Goal: Transaction & Acquisition: Purchase product/service

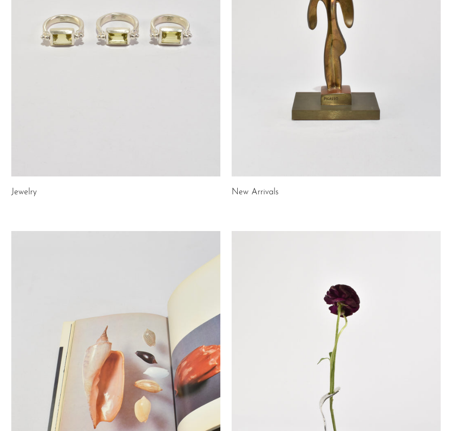
scroll to position [189, 0]
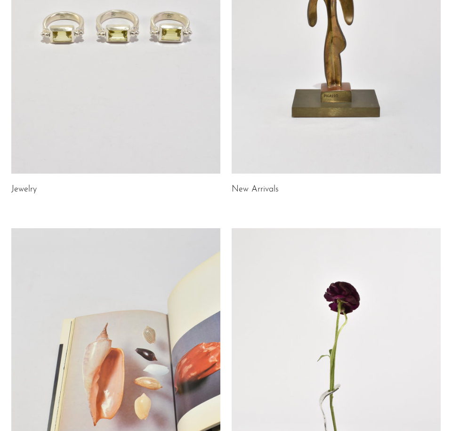
click at [259, 101] on link at bounding box center [336, 27] width 209 height 293
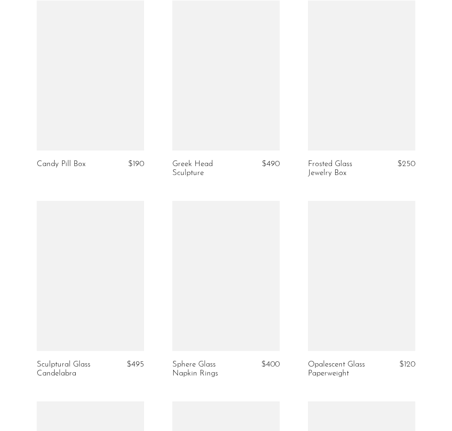
scroll to position [1479, 0]
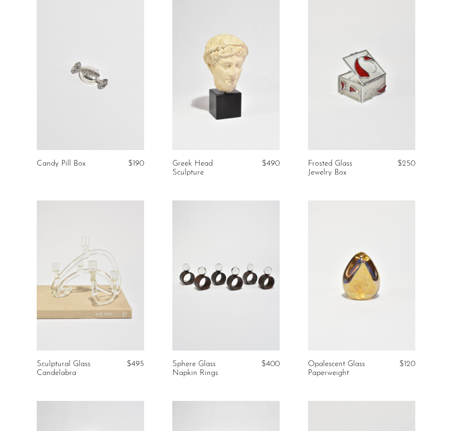
click at [340, 310] on link at bounding box center [361, 276] width 107 height 150
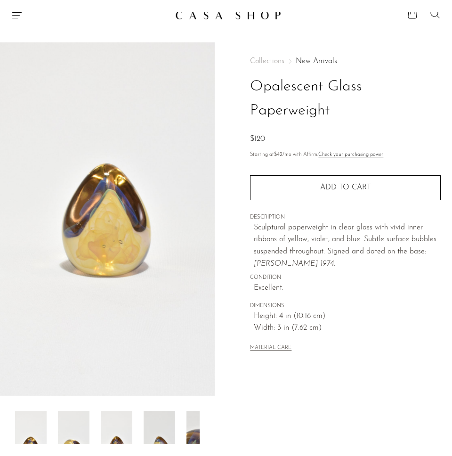
scroll to position [16, 0]
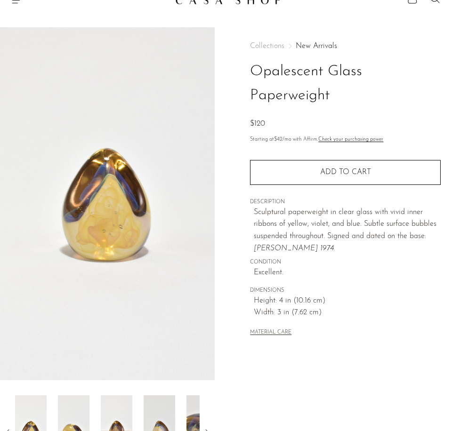
click at [68, 405] on img at bounding box center [74, 433] width 32 height 75
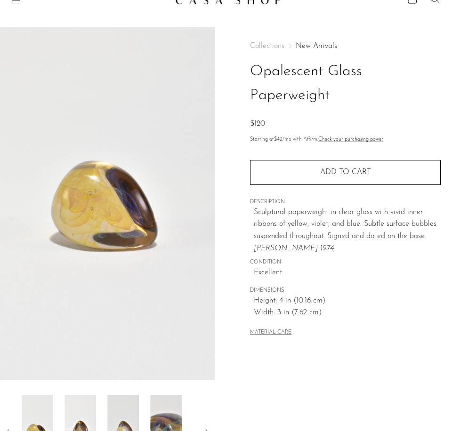
click at [103, 408] on div at bounding box center [107, 433] width 185 height 75
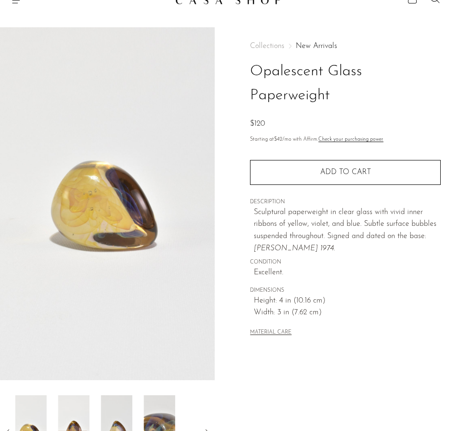
click at [115, 409] on img at bounding box center [117, 433] width 32 height 75
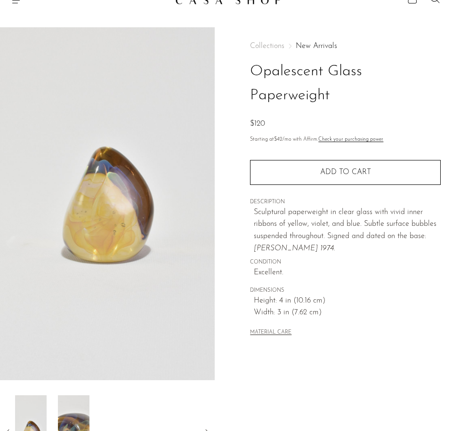
click at [41, 401] on img at bounding box center [31, 433] width 32 height 75
click at [293, 270] on span "Excellent." at bounding box center [347, 273] width 187 height 12
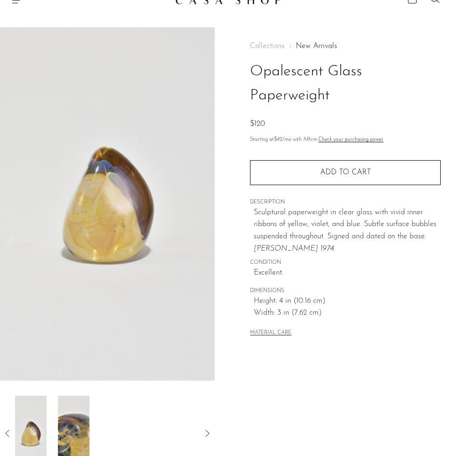
click at [307, 37] on div "Collections New Arrivals Opalescent Glass Paperweight $120 Starting at $42 /mo …" at bounding box center [345, 190] width 191 height 326
